Goal: Task Accomplishment & Management: Complete application form

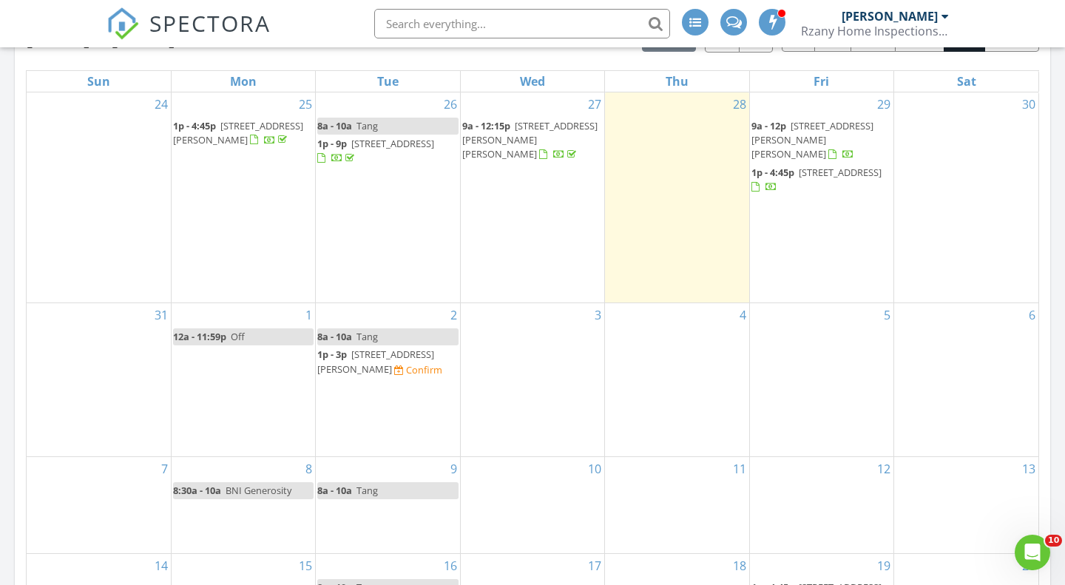
scroll to position [683, 0]
click at [504, 379] on td "3" at bounding box center [532, 382] width 144 height 154
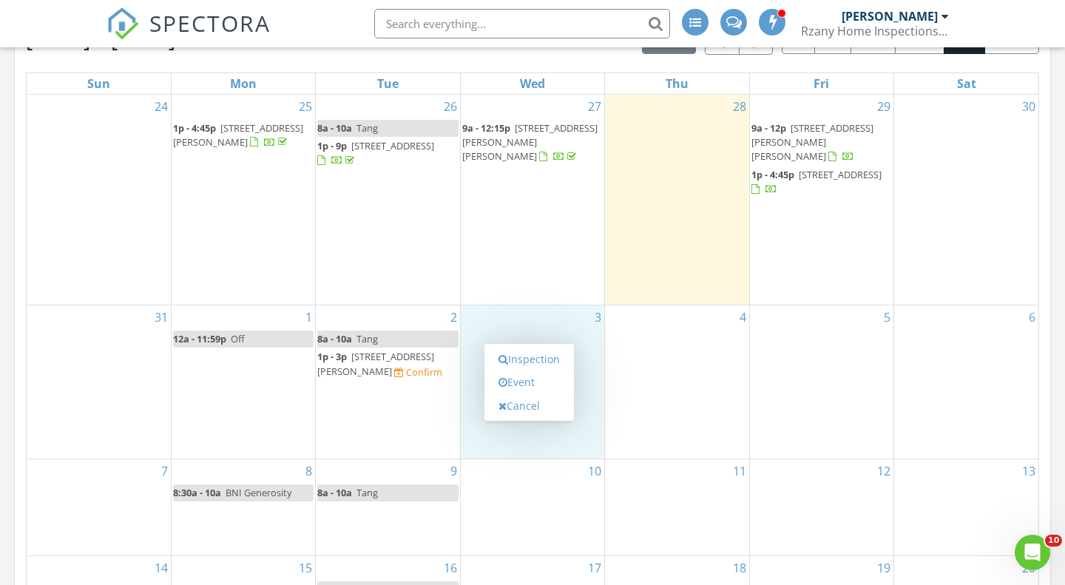
click at [610, 231] on td "28" at bounding box center [677, 200] width 144 height 211
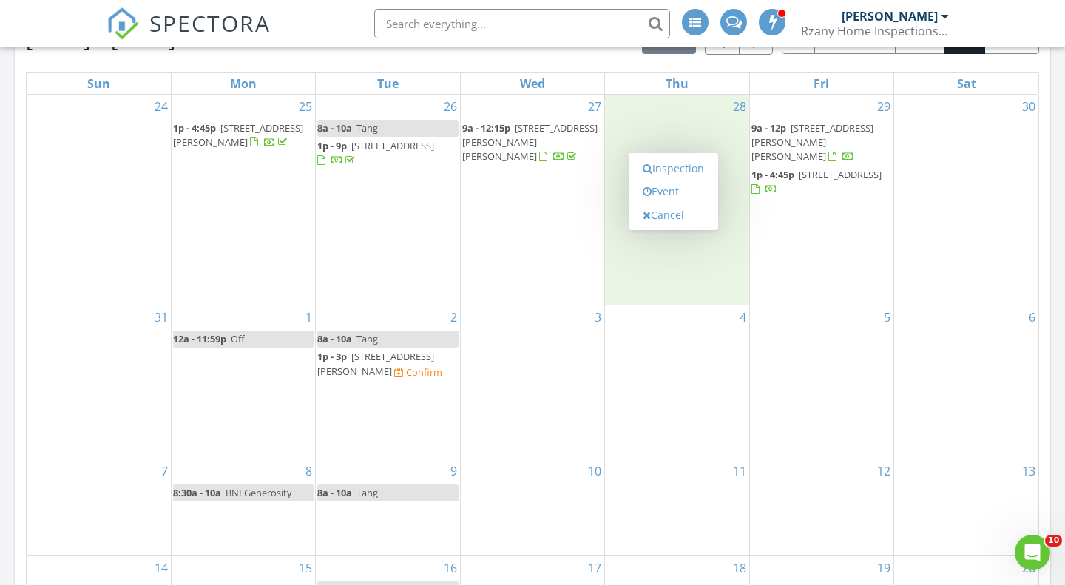
click at [1039, 72] on div "Aug 24 – Sep 20, 2025 today list day week cal wk 4 wk month Sun Mon Tue Wed Thu…" at bounding box center [532, 349] width 1013 height 650
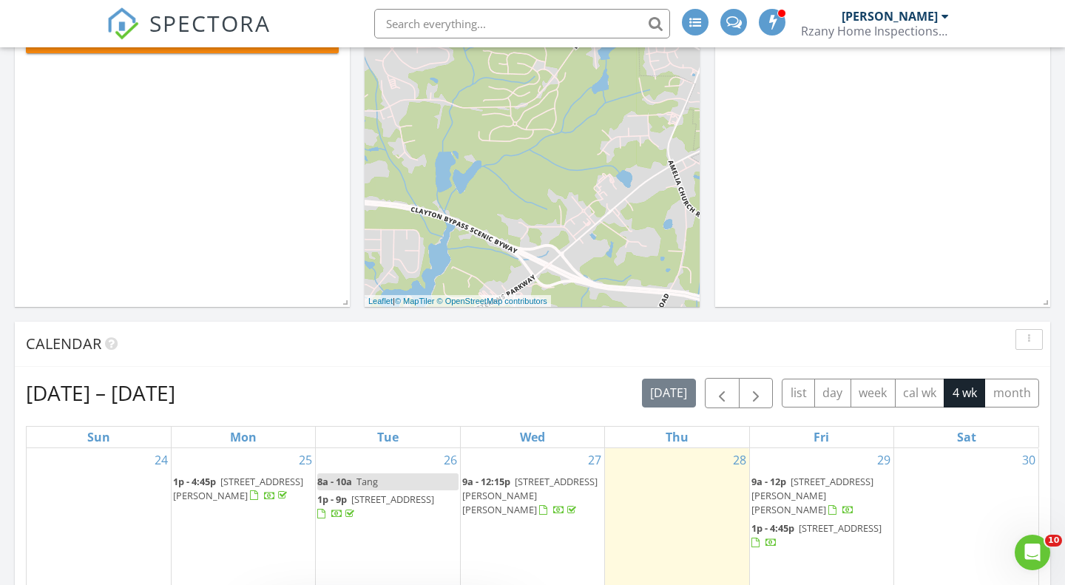
scroll to position [0, 0]
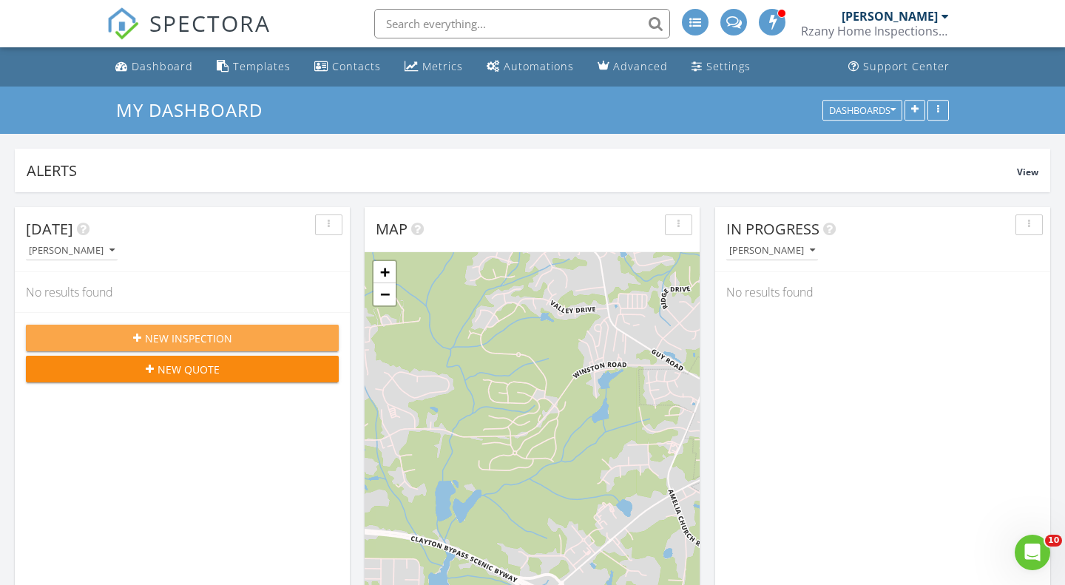
click at [240, 329] on button "New Inspection" at bounding box center [182, 338] width 313 height 27
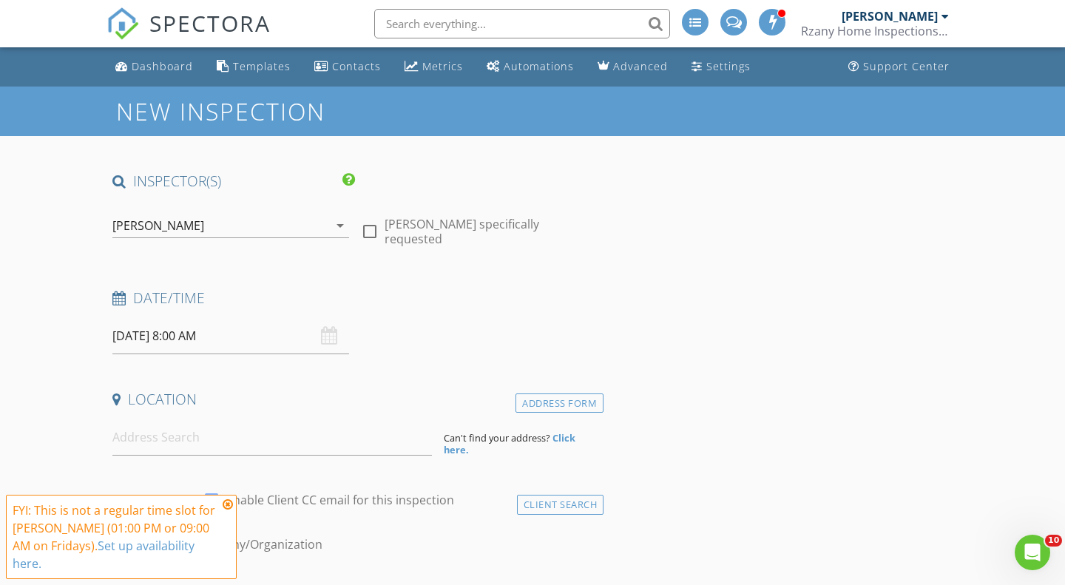
click at [226, 510] on icon at bounding box center [228, 505] width 10 height 12
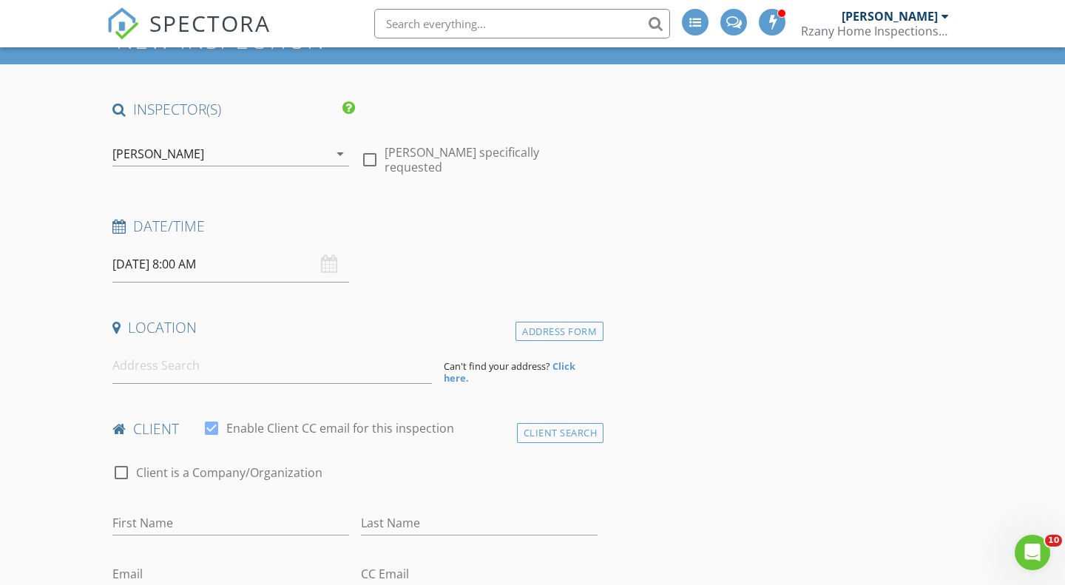
scroll to position [90, 0]
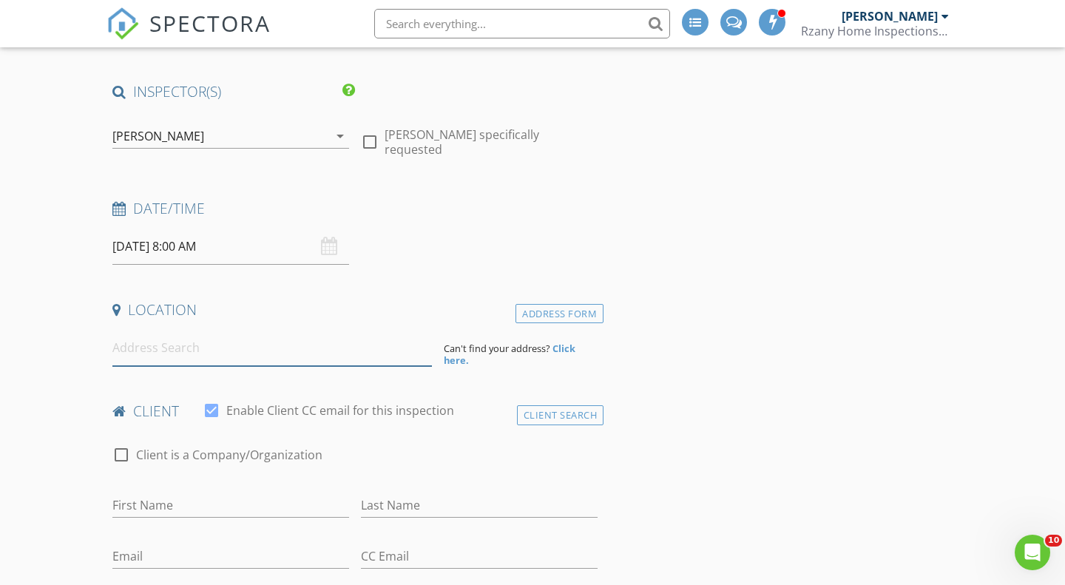
click at [317, 364] on input at bounding box center [272, 348] width 320 height 36
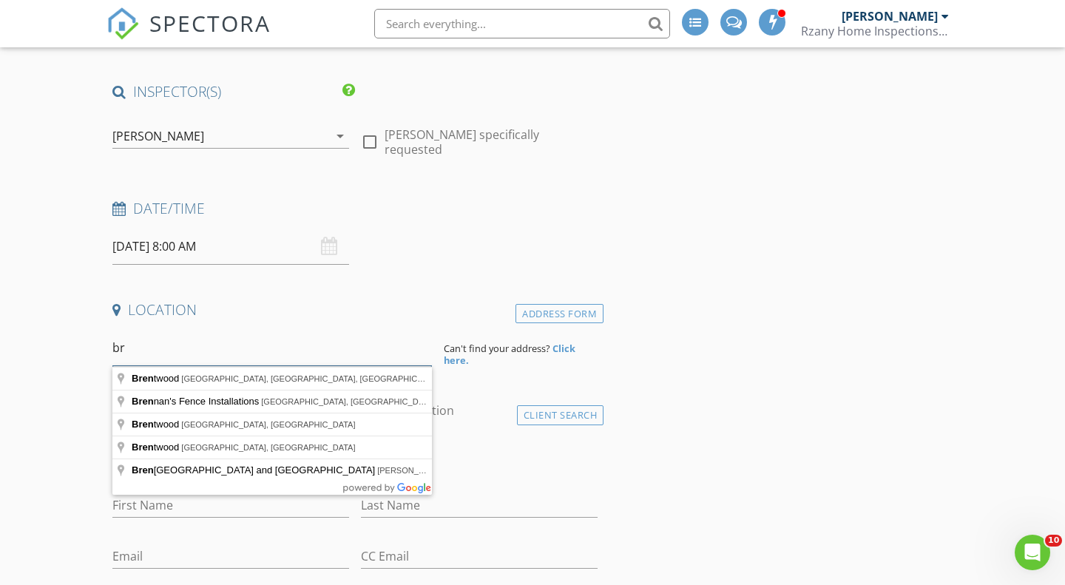
type input "b"
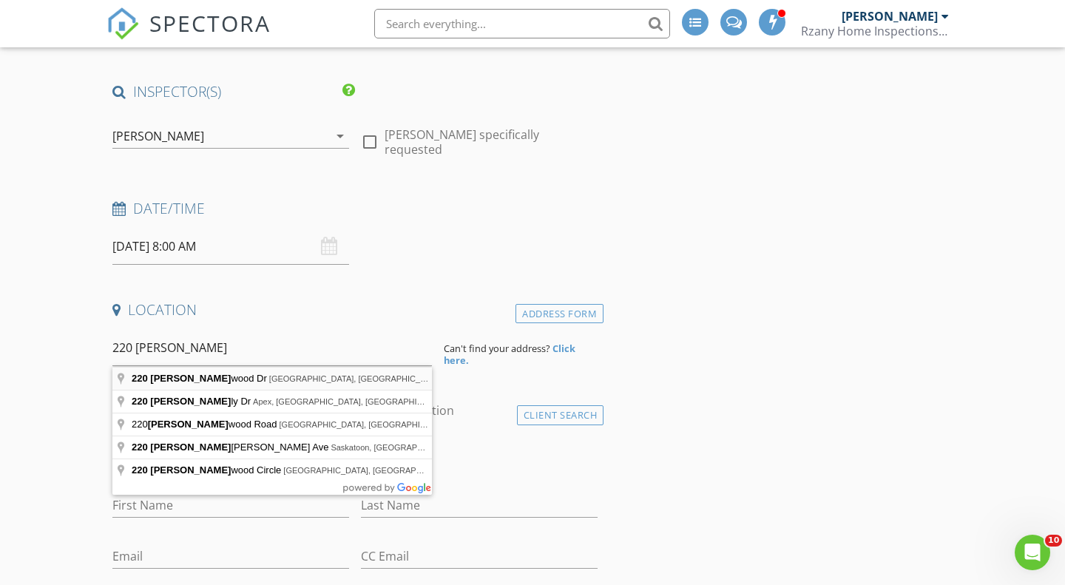
type input "220 Brentwood Dr, Rocky Mount, NC, USA"
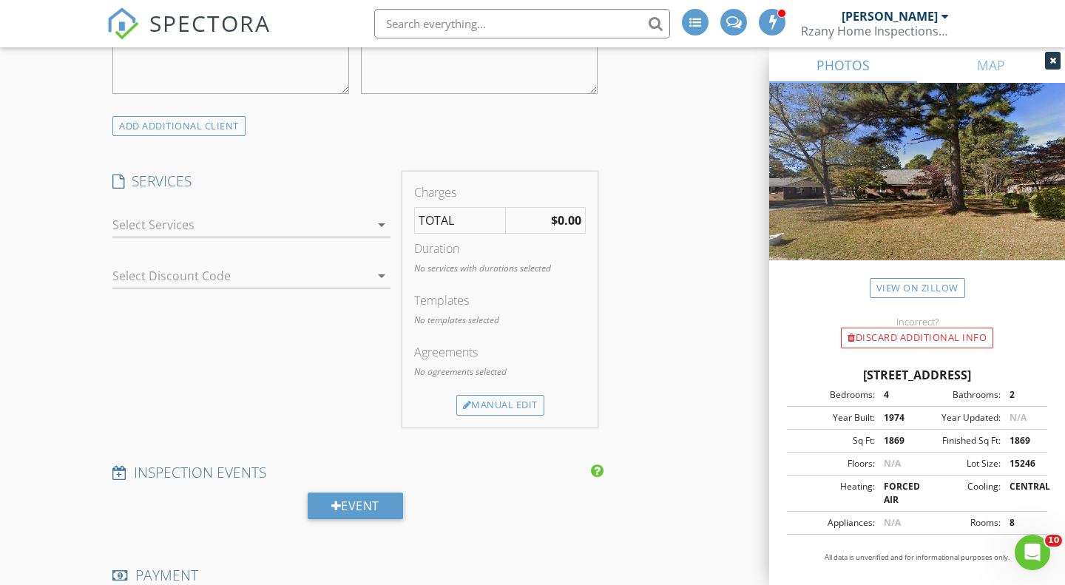
scroll to position [1033, 0]
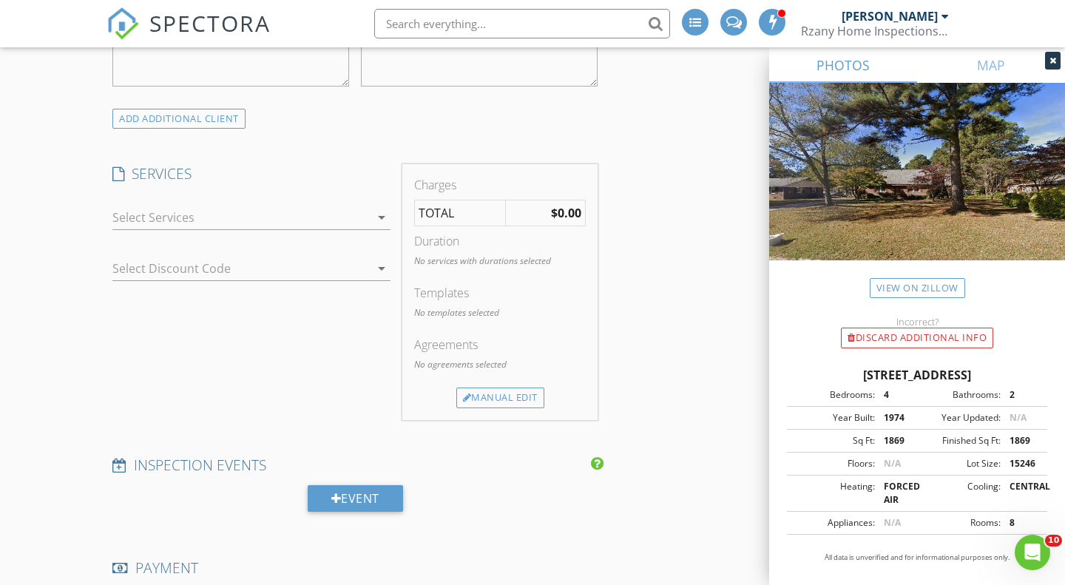
click at [266, 215] on div at bounding box center [240, 218] width 257 height 24
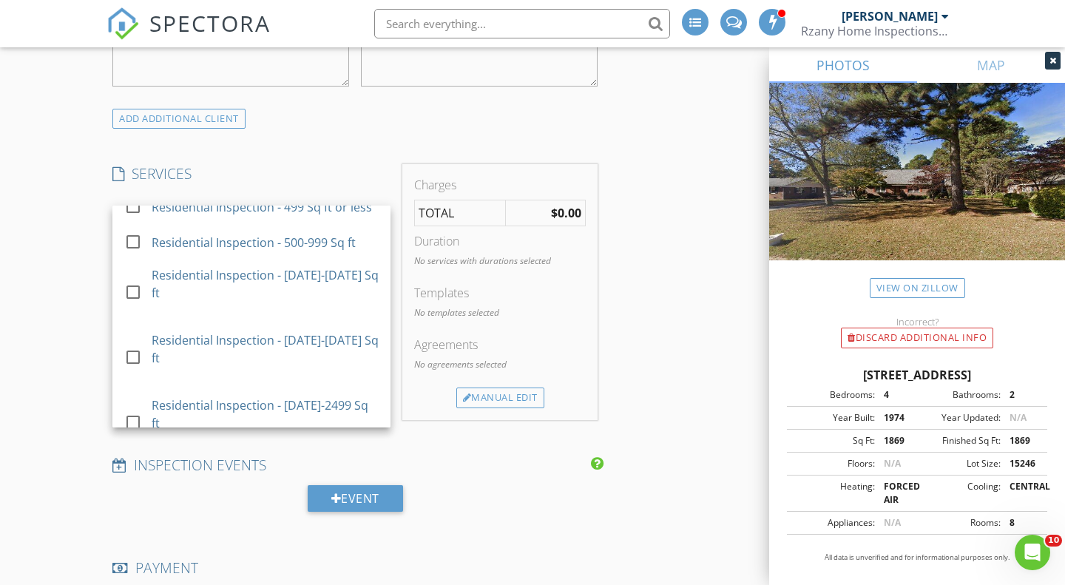
scroll to position [237, 0]
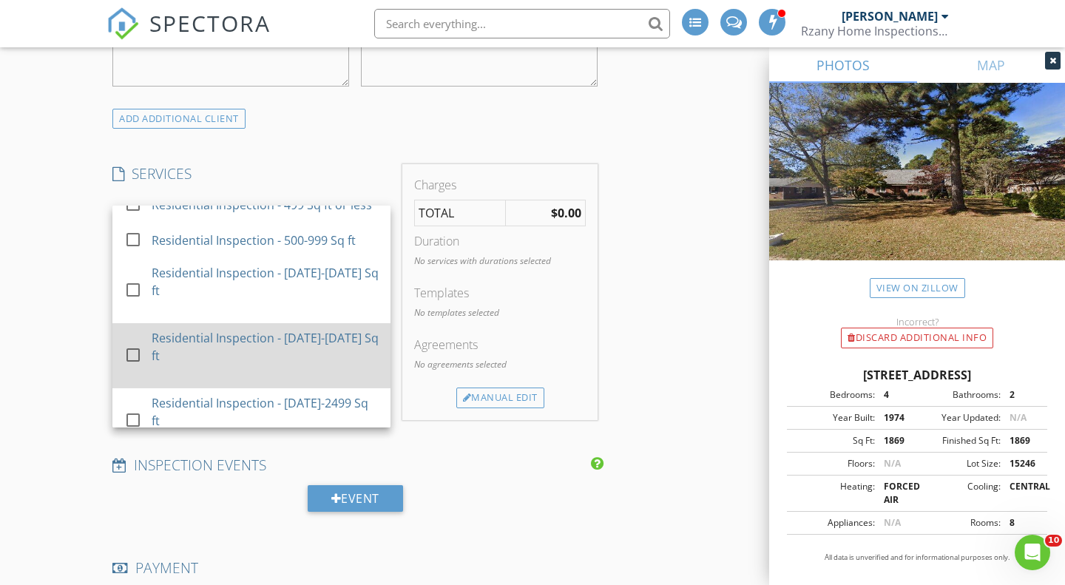
click at [266, 329] on div "Residential Inspection - [DATE]-[DATE] Sq ft" at bounding box center [265, 347] width 227 height 36
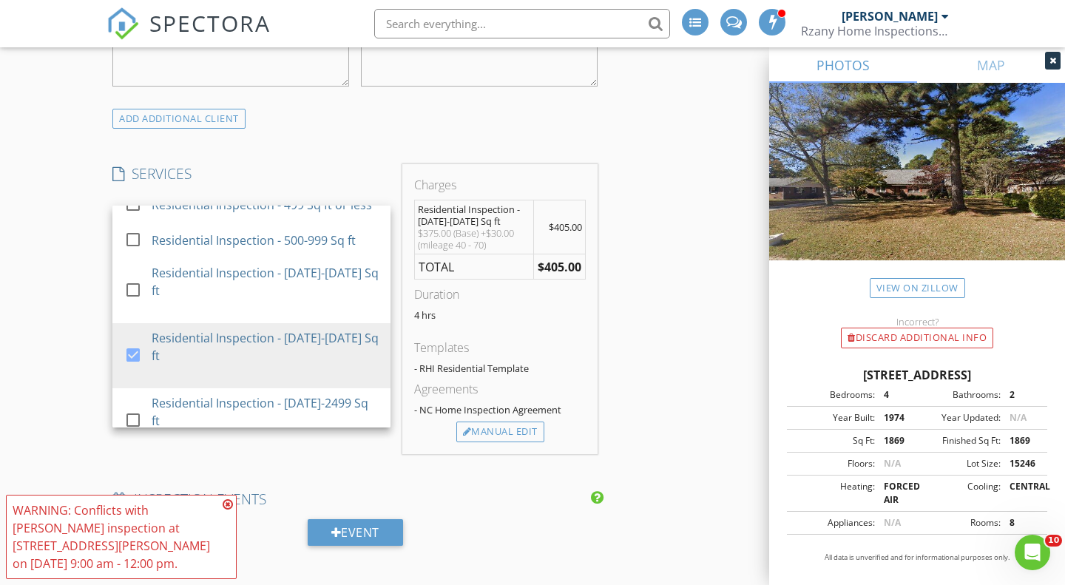
click at [653, 316] on div "INSPECTOR(S) check_box Ryan Rzany PRIMARY Ryan Rzany arrow_drop_down check_box_…" at bounding box center [533, 495] width 852 height 2714
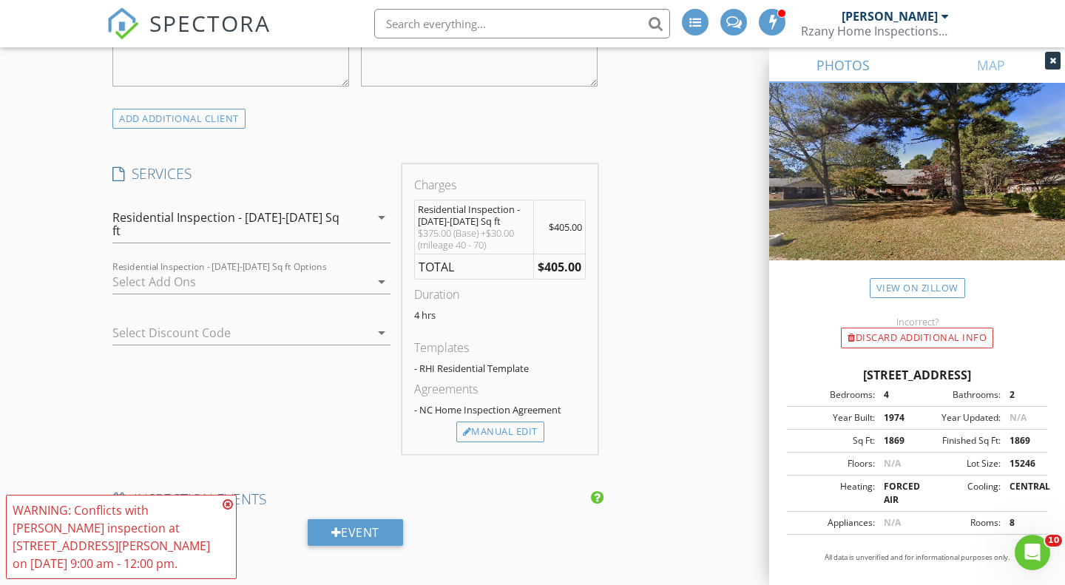
click at [653, 316] on div "INSPECTOR(S) check_box Ryan Rzany PRIMARY Ryan Rzany arrow_drop_down check_box_…" at bounding box center [533, 495] width 852 height 2714
click at [226, 510] on icon at bounding box center [228, 505] width 10 height 12
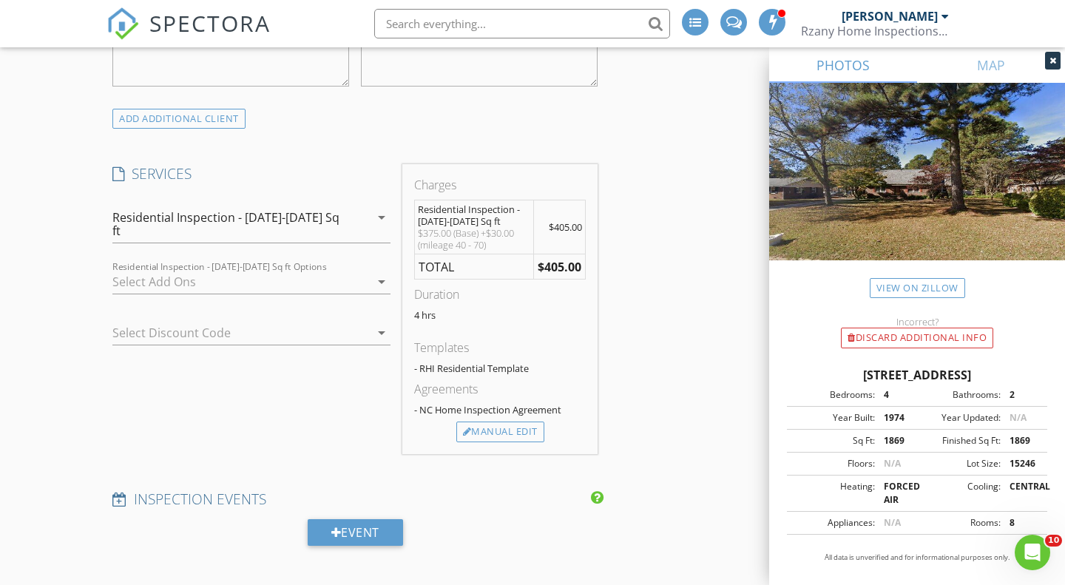
click at [718, 280] on div "INSPECTOR(S) check_box Ryan Rzany PRIMARY Ryan Rzany arrow_drop_down check_box_…" at bounding box center [533, 495] width 852 height 2714
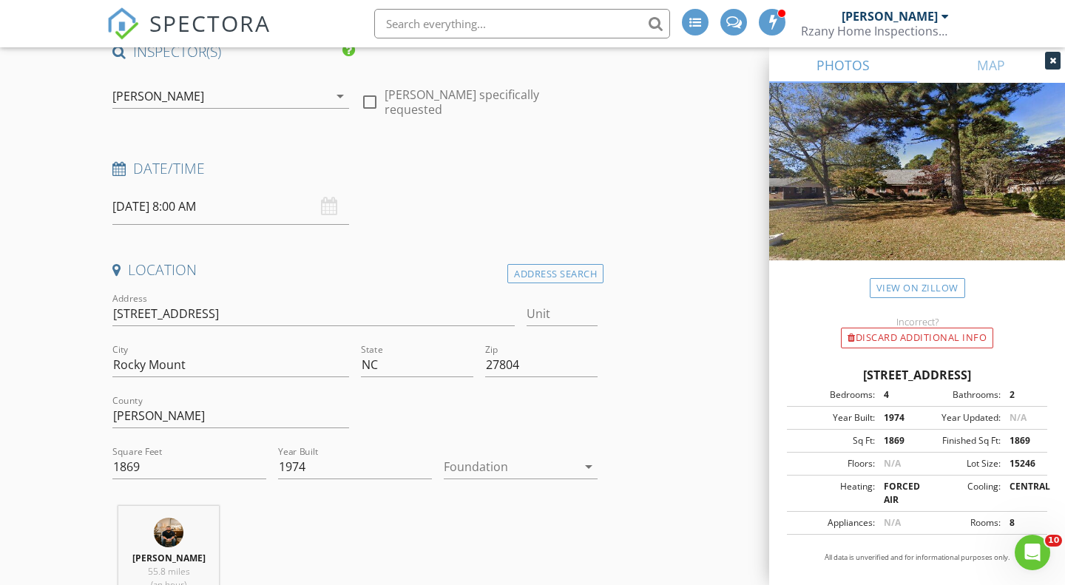
scroll to position [0, 0]
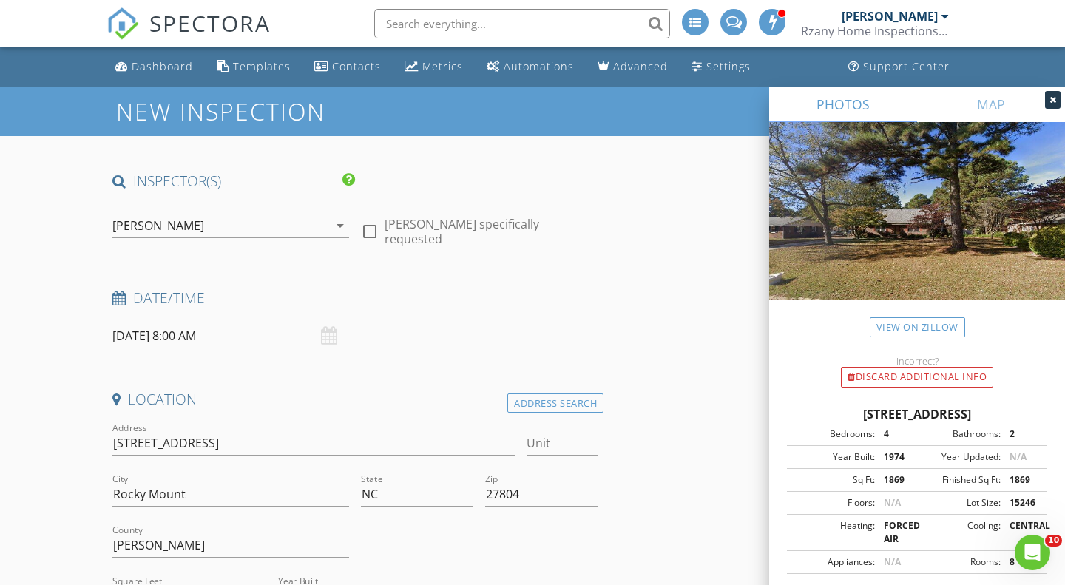
click at [182, 337] on input "08/29/2025 8:00 AM" at bounding box center [230, 336] width 237 height 36
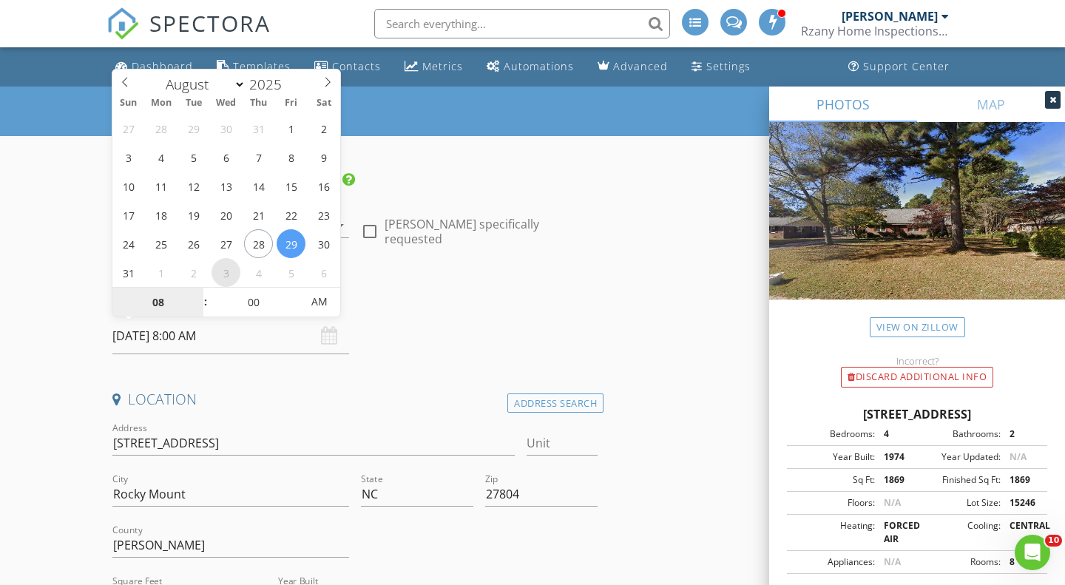
select select "8"
type input "09/03/2025 8:00 AM"
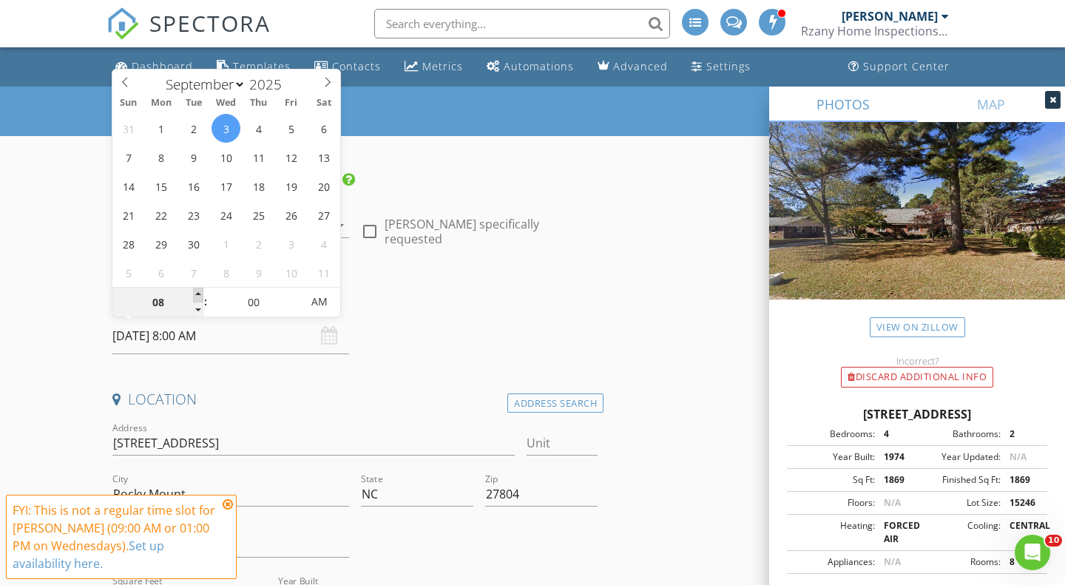
type input "09"
type input "09/03/2025 9:00 AM"
click at [198, 291] on span at bounding box center [198, 295] width 10 height 15
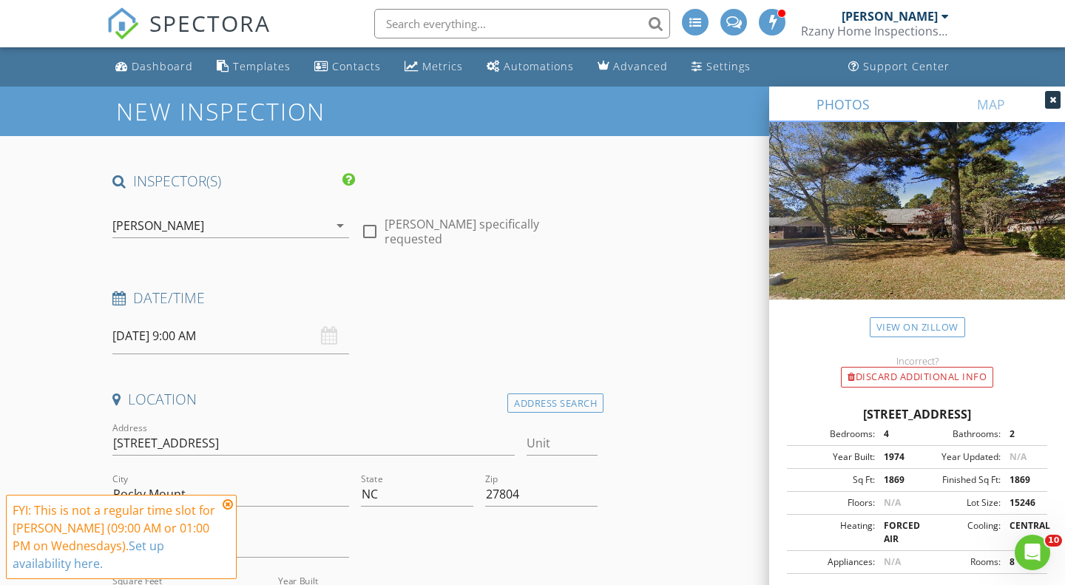
click at [230, 505] on icon at bounding box center [228, 505] width 10 height 12
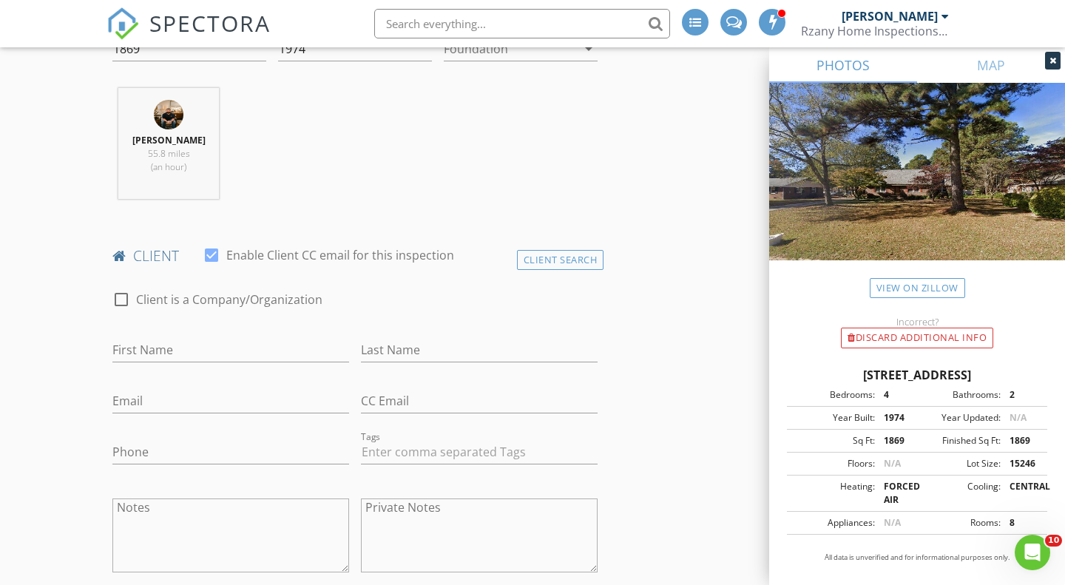
scroll to position [581, 0]
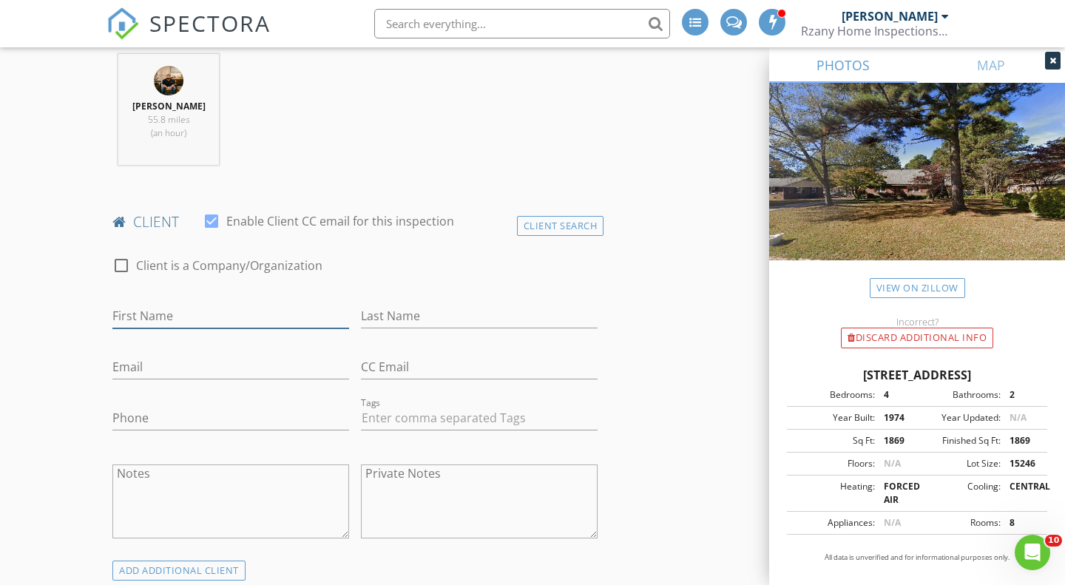
click at [217, 314] on input "First Name" at bounding box center [230, 316] width 237 height 24
type input "Nathan"
type input "Curlings"
click at [172, 368] on input "Email" at bounding box center [230, 367] width 237 height 24
paste input "252.469.6860 Nathan.curlings@icloud.com"
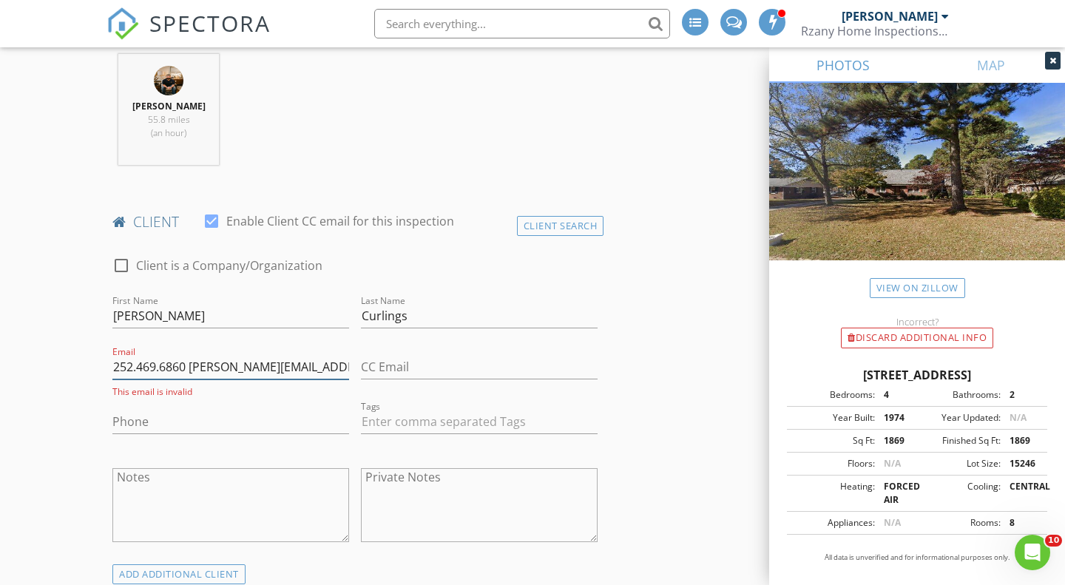
drag, startPoint x: 190, startPoint y: 365, endPoint x: 56, endPoint y: 366, distance: 133.9
click at [112, 365] on input "252.469.6860 Nathan.curlings@icloud.com" at bounding box center [230, 367] width 237 height 24
type input "Nathan.curlings@icloud.com"
click at [124, 425] on input "Phone" at bounding box center [230, 418] width 237 height 24
paste input "252-469-6860"
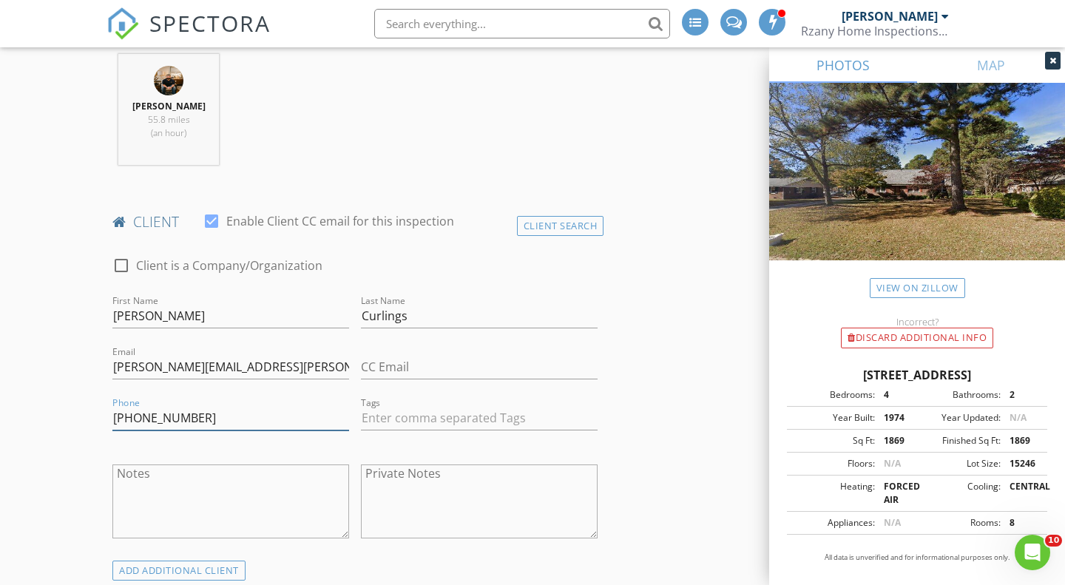
type input "252-469-6860"
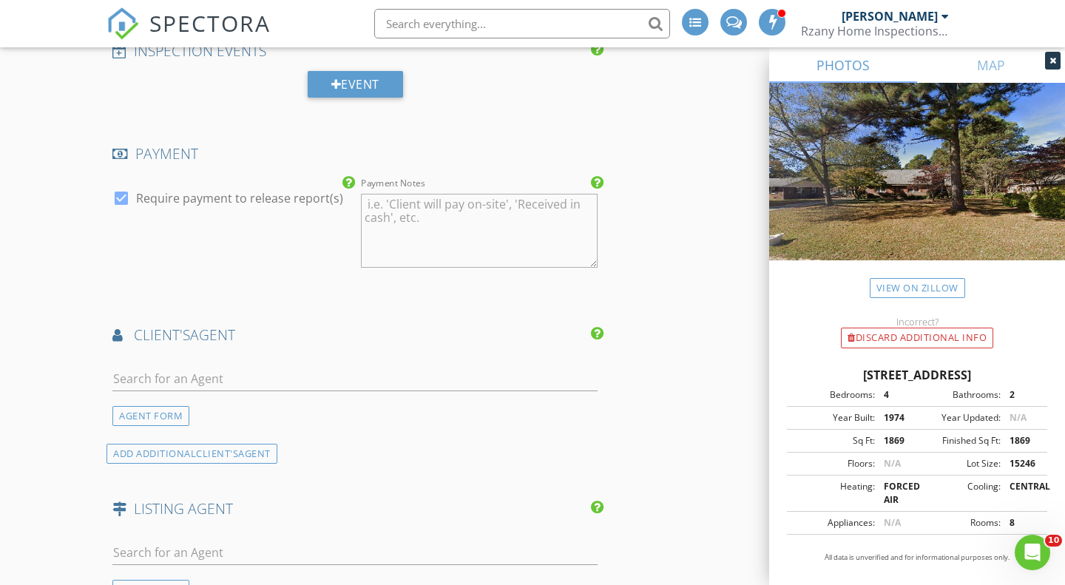
scroll to position [1485, 0]
click at [158, 357] on div at bounding box center [354, 379] width 485 height 48
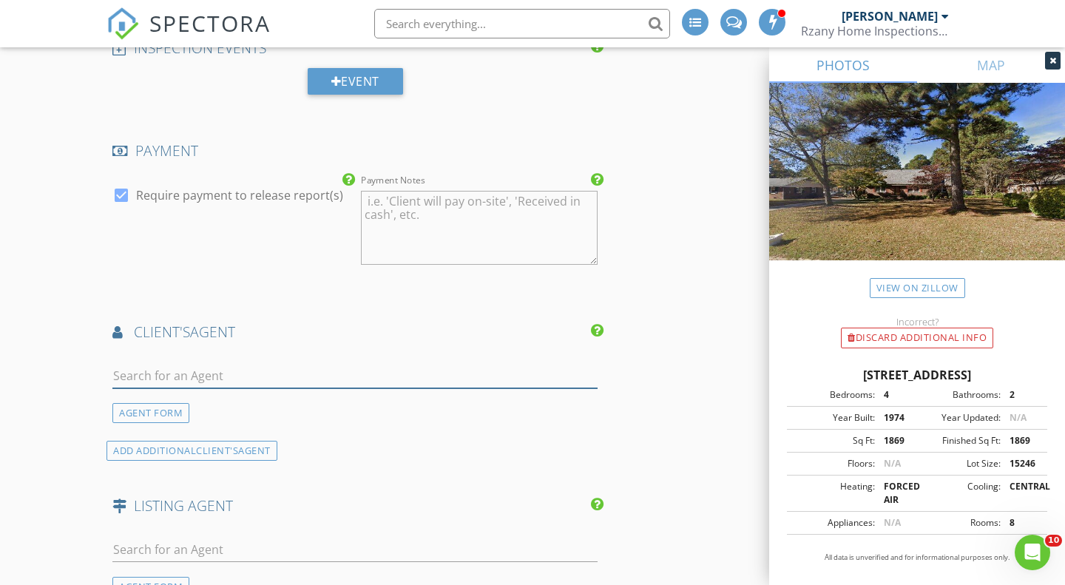
click at [163, 374] on input "text" at bounding box center [354, 376] width 485 height 24
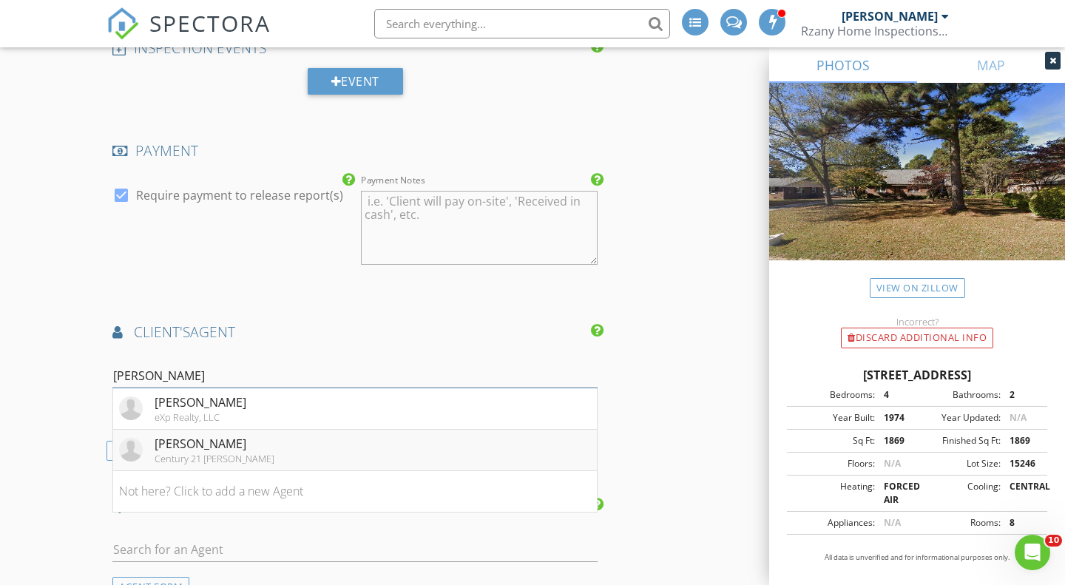
type input "mary"
click at [176, 448] on div "Mary B Fryer" at bounding box center [215, 444] width 120 height 18
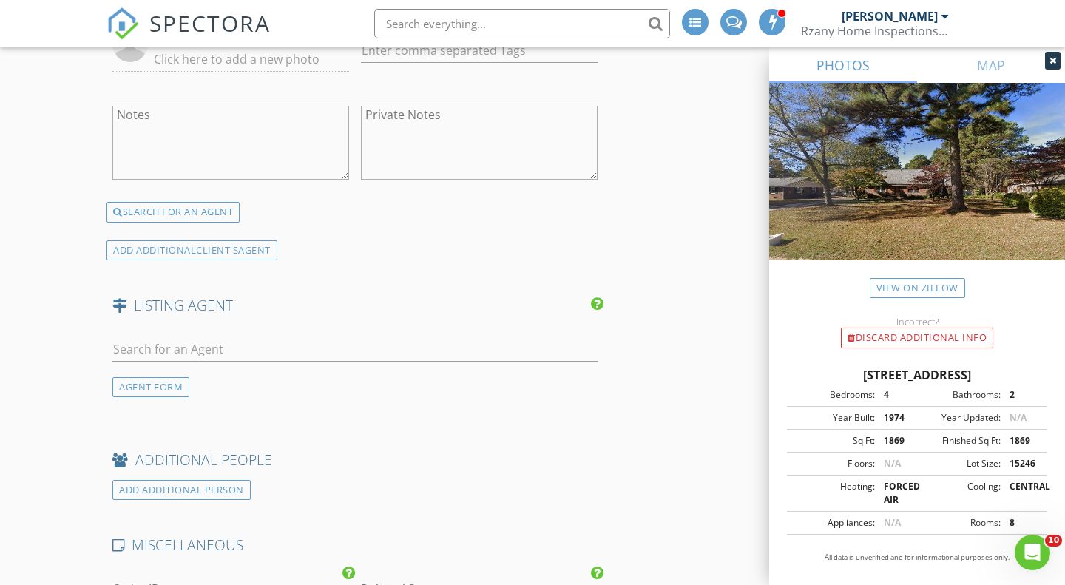
scroll to position [1971, 0]
click at [149, 390] on div "AGENT FORM" at bounding box center [150, 383] width 77 height 20
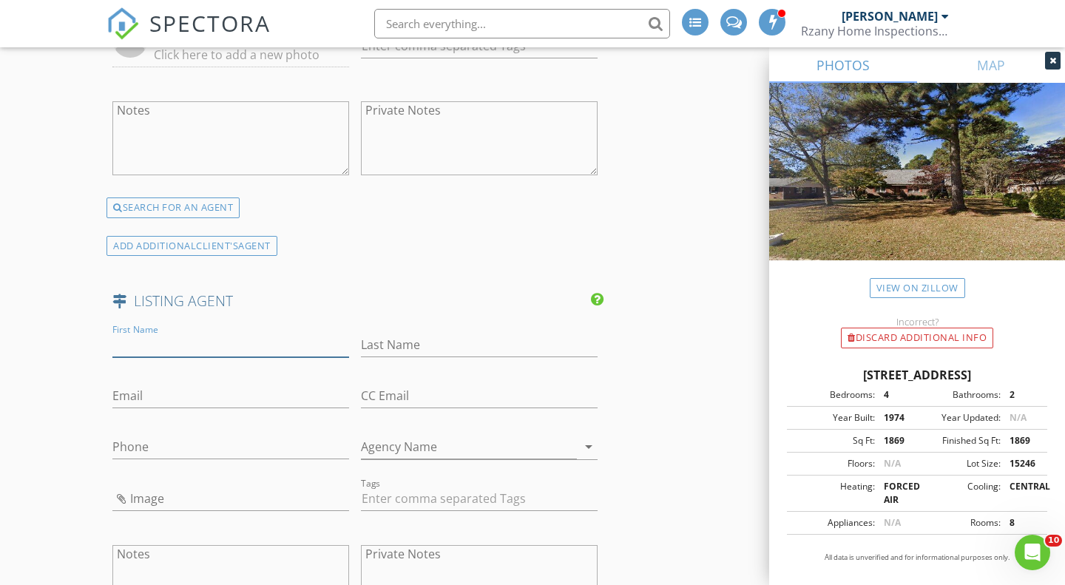
click at [162, 340] on input "First Name" at bounding box center [230, 345] width 237 height 24
paste input "Kathryn Strickland Wrenn 252-308-7596, The Pointe Realty Group of Lake Gaston"
drag, startPoint x: 133, startPoint y: 345, endPoint x: 527, endPoint y: 343, distance: 393.5
click at [349, 343] on input "Kathryn Strickland Wrenn 252-308-7596, The Pointe Realty Group of Lake Gaston" at bounding box center [230, 345] width 237 height 24
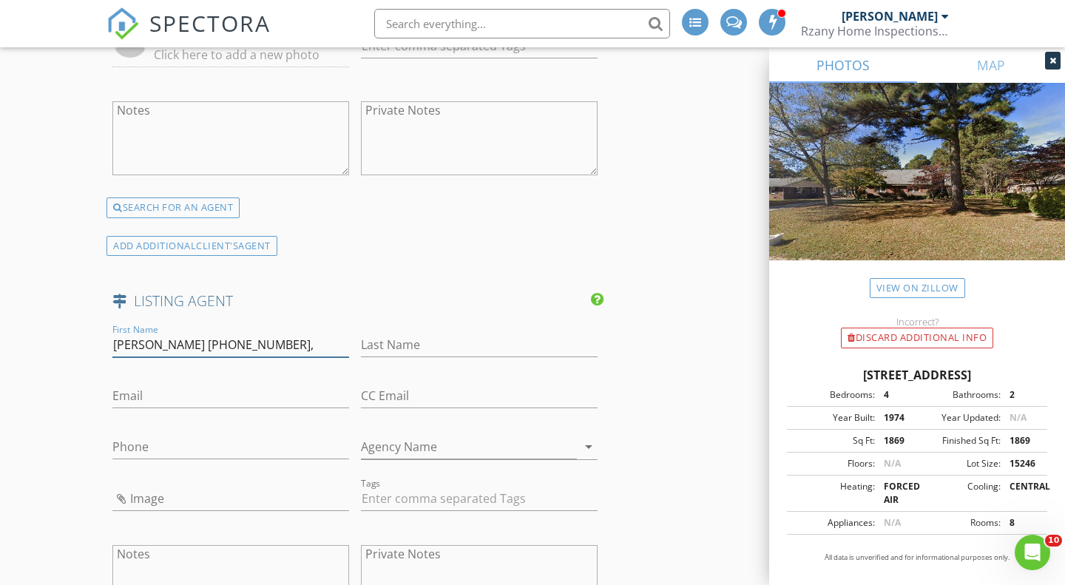
scroll to position [0, 0]
type input "Kathryn Strickland Wrenn 252-308-7596,"
click at [417, 453] on input "Agency Name" at bounding box center [469, 447] width 216 height 24
paste input "The Pointe Realty Group of Lake Gaston"
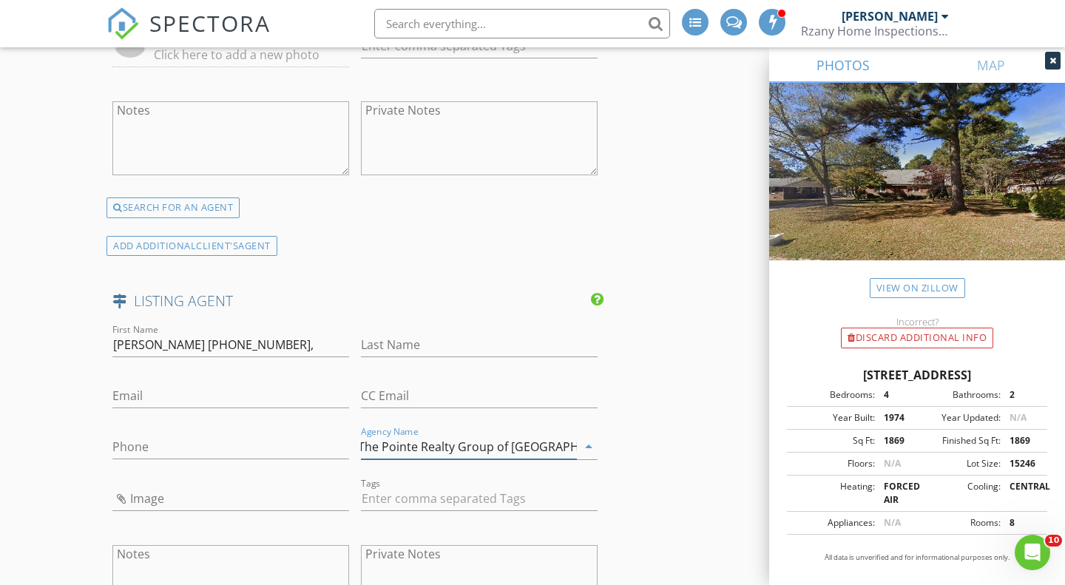
type input "The Pointe Realty Group of Lake Gaston"
drag, startPoint x: 256, startPoint y: 346, endPoint x: 450, endPoint y: 345, distance: 194.5
click at [349, 345] on input "Kathryn Strickland Wrenn 252-308-7596," at bounding box center [230, 345] width 237 height 24
type input "Kathryn Strickland Wrenn"
click at [283, 443] on input "Phone" at bounding box center [230, 447] width 237 height 24
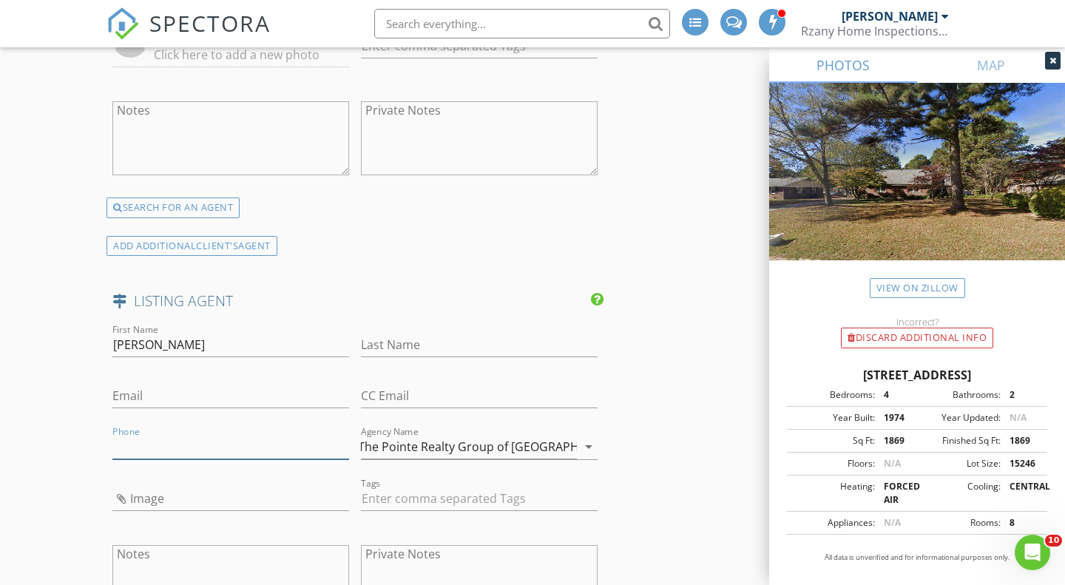
paste input "252-308-7596"
type input "252-308-7596"
drag, startPoint x: 161, startPoint y: 347, endPoint x: 304, endPoint y: 344, distance: 143.5
click at [304, 344] on input "Kathryn Strickland Wrenn" at bounding box center [230, 345] width 237 height 24
type input "Kathryn"
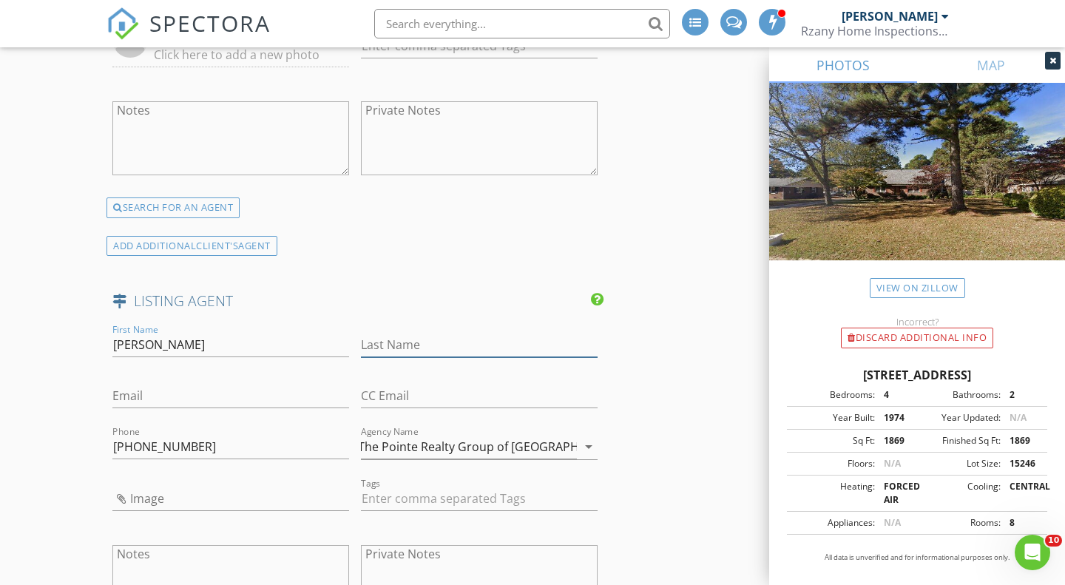
click at [403, 353] on input "Last Name" at bounding box center [479, 345] width 237 height 24
paste input "Strickland Wrenn"
type input "Strickland Wrenn"
click at [169, 394] on input "Email" at bounding box center [230, 396] width 237 height 24
paste input "kbstrickland@yahoo.com"
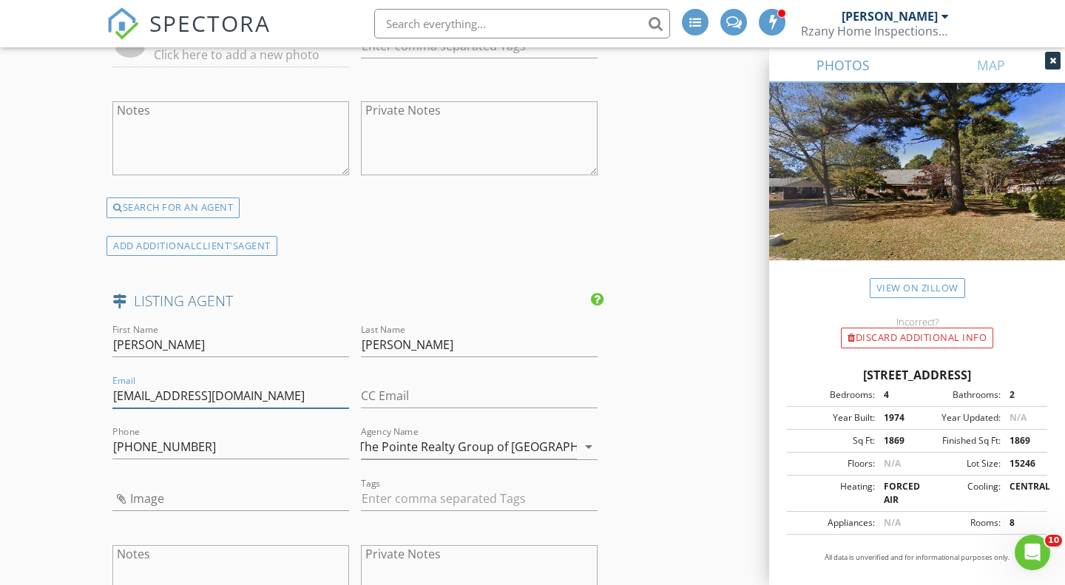
type input "kbstrickland@yahoo.com"
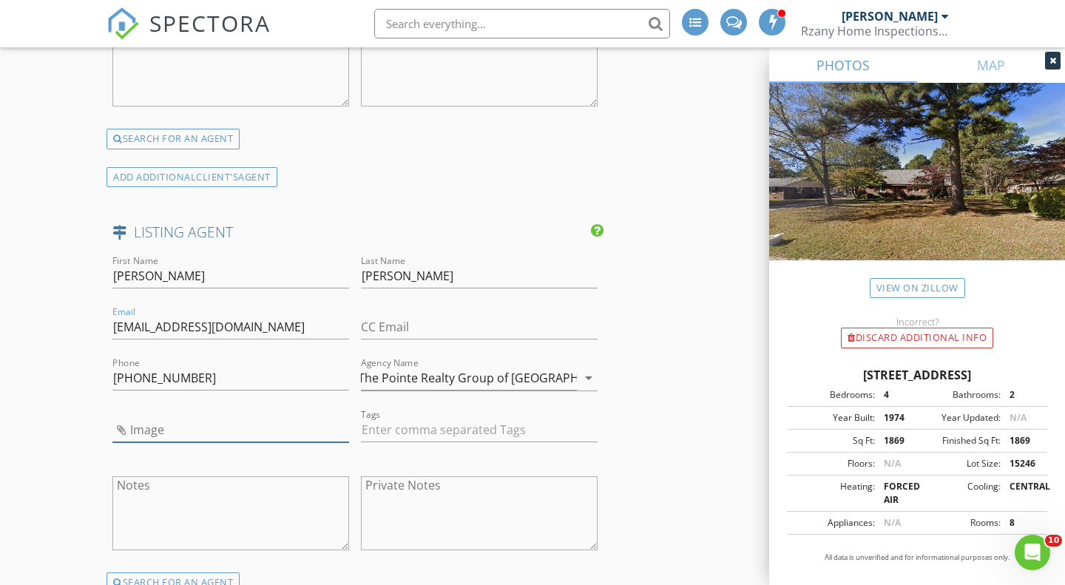
click at [141, 430] on input "Image" at bounding box center [230, 430] width 237 height 24
type input "ksw.jpg"
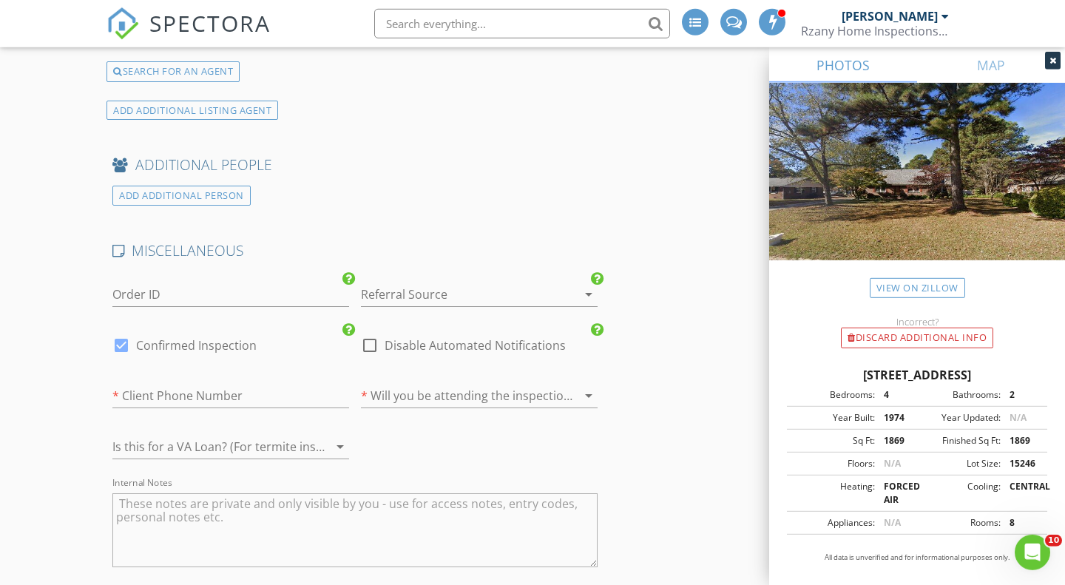
scroll to position [2908, 0]
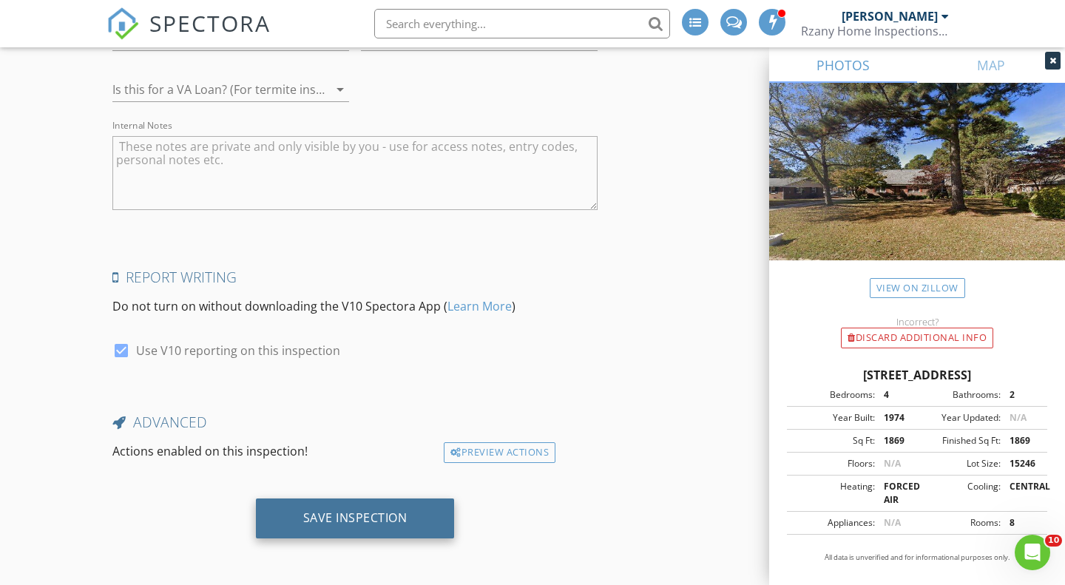
click at [343, 516] on div "Save Inspection" at bounding box center [355, 517] width 104 height 15
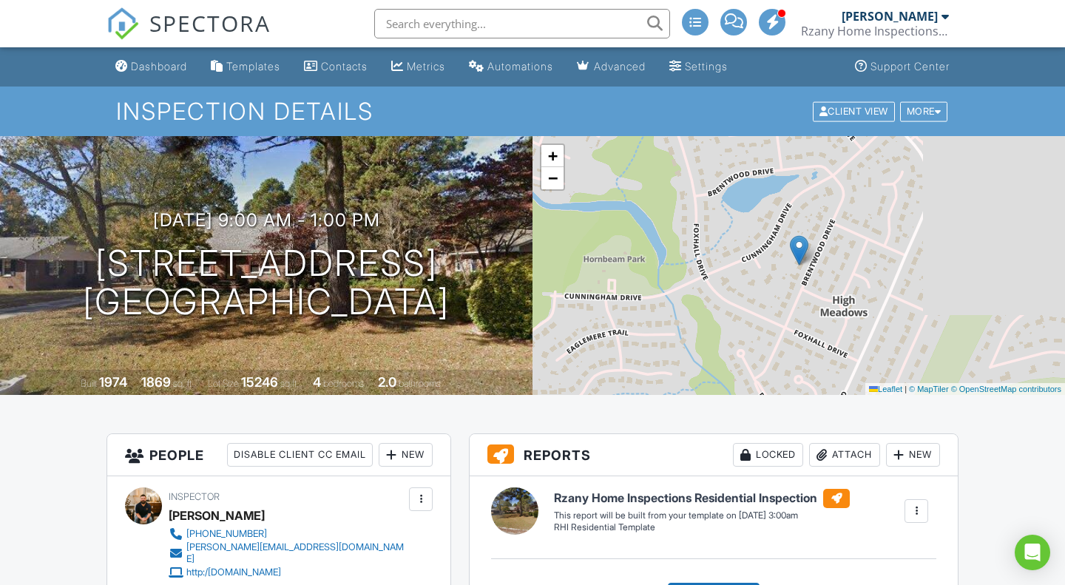
click at [209, 23] on span "SPECTORA" at bounding box center [209, 22] width 121 height 31
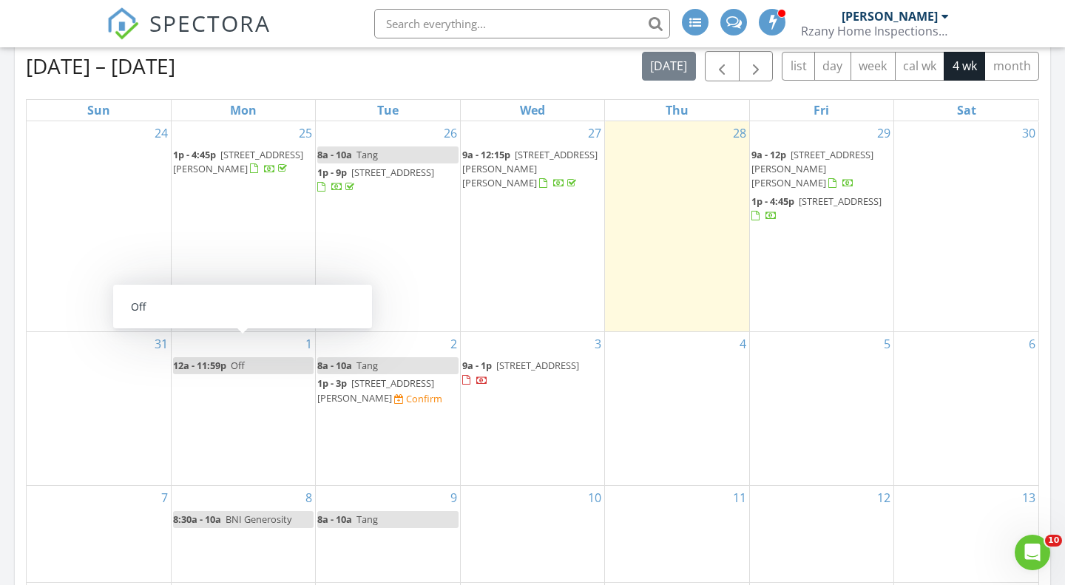
scroll to position [632, 0]
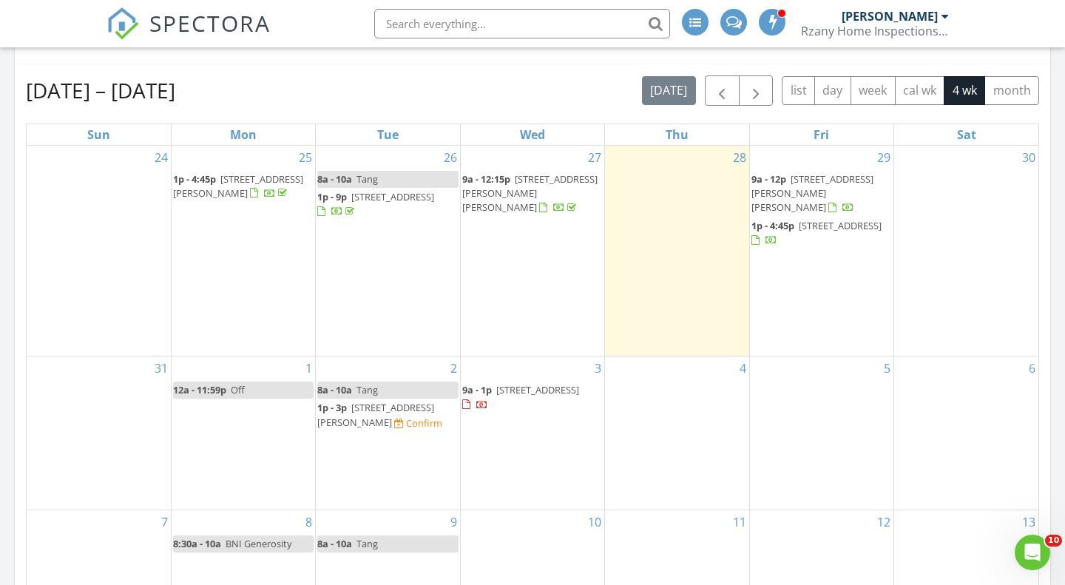
click at [374, 405] on span "217 Hadley Peak Wy, Raleigh 27610" at bounding box center [375, 414] width 117 height 27
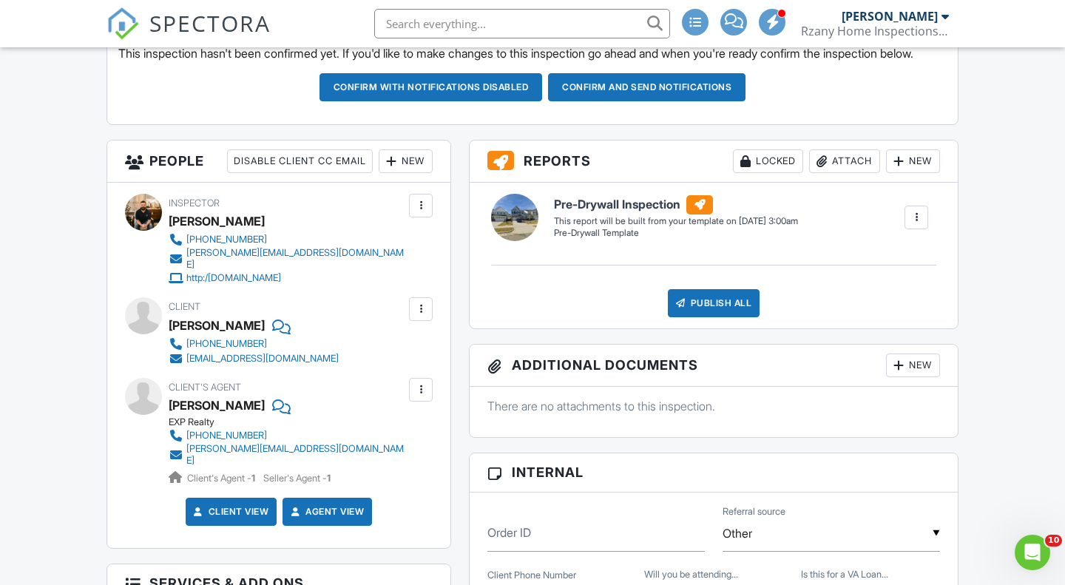
scroll to position [452, 0]
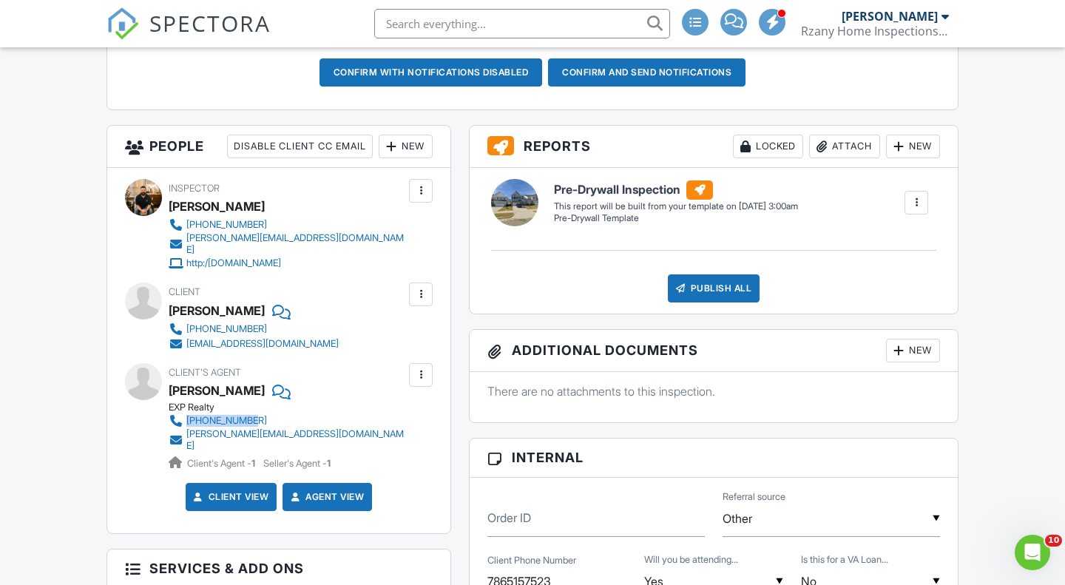
drag, startPoint x: 368, startPoint y: 435, endPoint x: 189, endPoint y: 428, distance: 179.2
click at [189, 428] on div "Client's Agent [PERSON_NAME] EXP Realty [PHONE_NUMBER] [PERSON_NAME][EMAIL_ADDR…" at bounding box center [323, 417] width 308 height 108
copy div "[PHONE_NUMBER]"
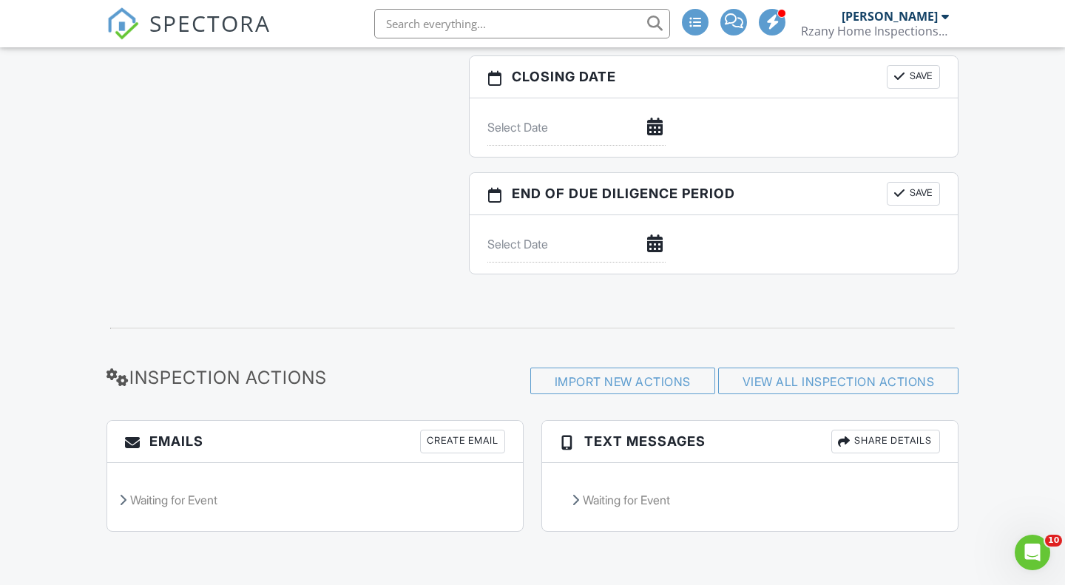
scroll to position [0, 0]
